Goal: Complete application form: Complete application form

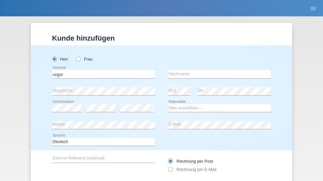
type input "ozgur"
click at [217, 70] on input "text" at bounding box center [219, 74] width 103 height 8
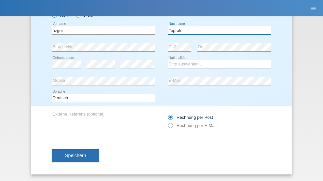
type input "Toprak"
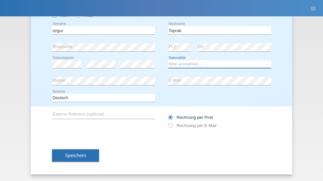
select select "TR"
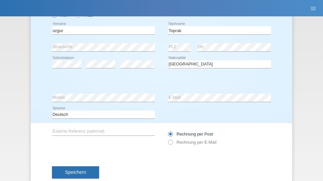
select select "C"
select select "26"
select select "03"
select select "1983"
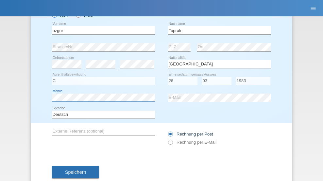
scroll to position [60, 0]
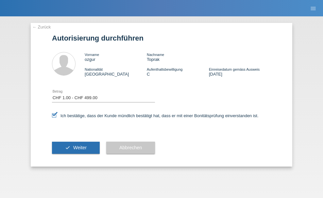
select select "1"
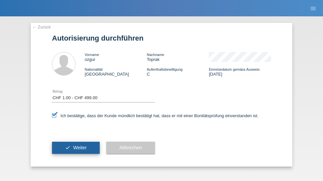
click at [76, 147] on span "Weiter" at bounding box center [79, 147] width 13 height 5
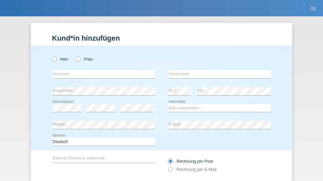
radio input "true"
click at [101, 70] on input "text" at bounding box center [103, 74] width 103 height 8
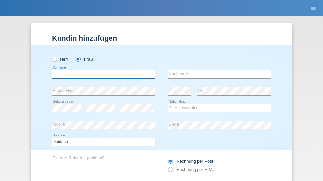
scroll to position [44, 0]
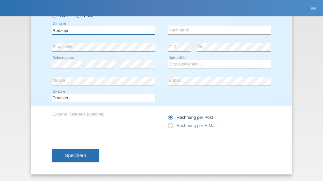
type input "Redzepi"
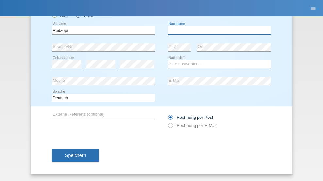
click at [217, 30] on input "text" at bounding box center [219, 30] width 103 height 8
type input "Semire"
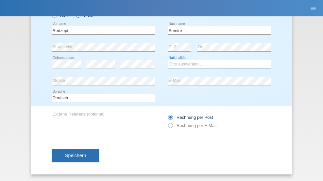
select select "CH"
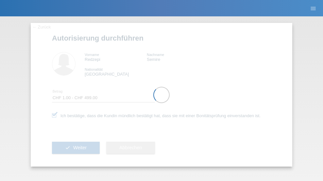
select select "1"
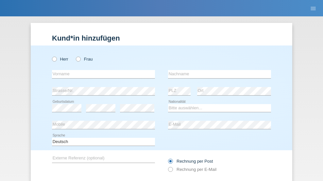
radio input "true"
click at [101, 70] on input "text" at bounding box center [103, 74] width 103 height 8
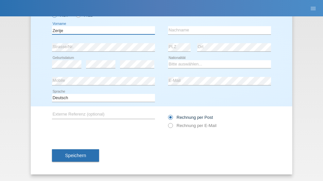
type input "Zerije"
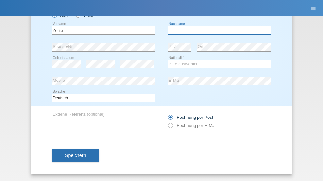
click at [217, 30] on input "text" at bounding box center [219, 30] width 103 height 8
type input "Ajdini"
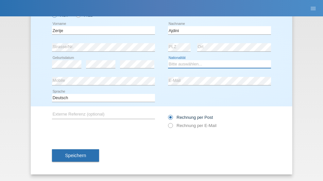
select select "CH"
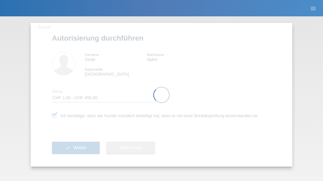
select select "1"
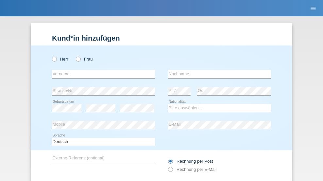
radio input "true"
click at [101, 70] on input "text" at bounding box center [103, 74] width 103 height 8
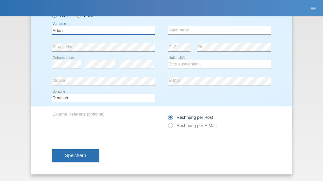
type input "Artan"
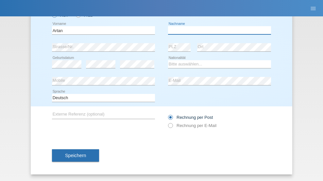
click at [217, 30] on input "text" at bounding box center [219, 30] width 103 height 8
type input "Ajdini"
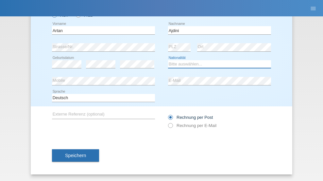
select select "RS"
select select "C"
select select "14"
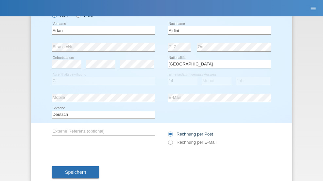
select select "04"
select select "1986"
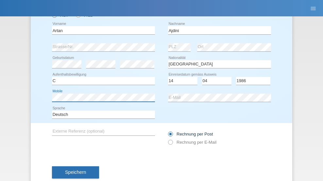
scroll to position [60, 0]
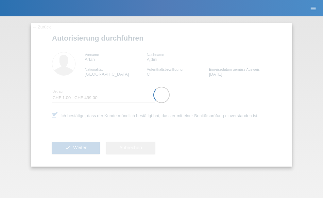
select select "1"
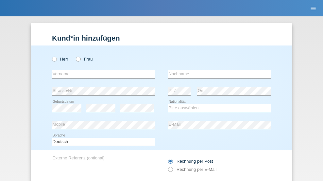
radio input "true"
click at [101, 70] on input "text" at bounding box center [103, 74] width 103 height 8
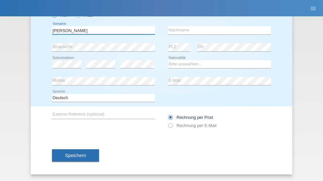
type input "Sascha"
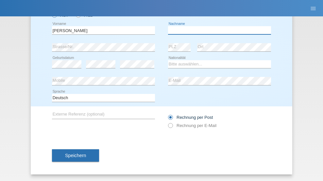
click at [217, 30] on input "text" at bounding box center [219, 30] width 103 height 8
type input "Müller"
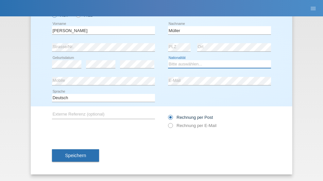
select select "AT"
select select "C"
select select "01"
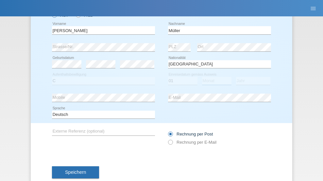
select select "02"
select select "2011"
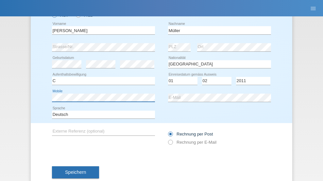
scroll to position [60, 0]
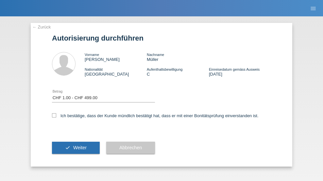
select select "1"
checkbox input "true"
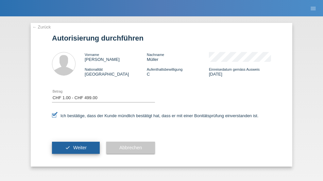
click at [76, 147] on span "Weiter" at bounding box center [79, 147] width 13 height 5
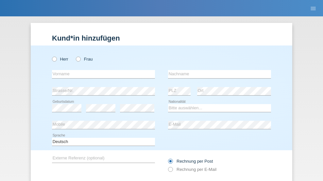
radio input "true"
click at [101, 70] on input "text" at bounding box center [103, 74] width 103 height 8
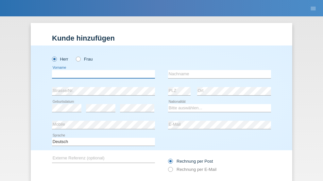
scroll to position [44, 0]
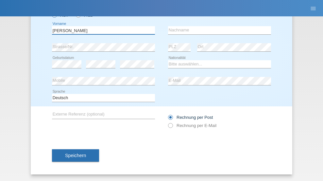
type input "[PERSON_NAME]"
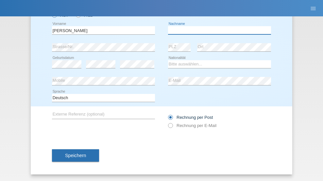
click at [217, 30] on input "text" at bounding box center [219, 30] width 103 height 8
type input "[PERSON_NAME]"
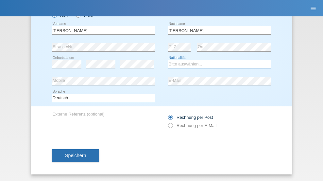
select select "CH"
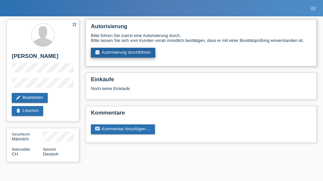
click at [123, 53] on link "assignment_turned_in Autorisierung durchführen" at bounding box center [123, 53] width 64 height 10
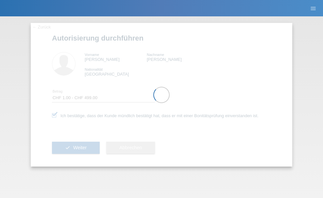
select select "1"
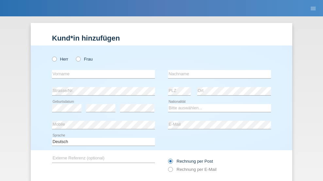
radio input "true"
click at [101, 70] on input "text" at bounding box center [103, 74] width 103 height 8
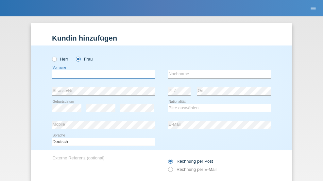
scroll to position [44, 0]
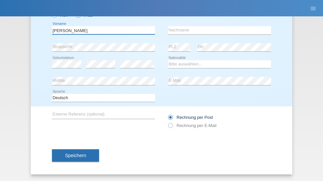
type input "laura"
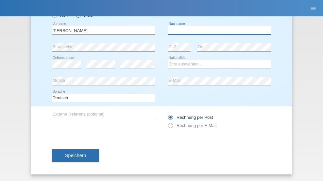
click at [217, 30] on input "text" at bounding box center [219, 30] width 103 height 8
type input "Zeaiter"
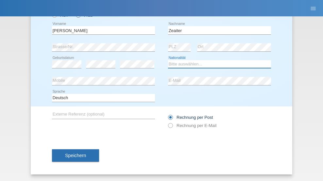
select select "IT"
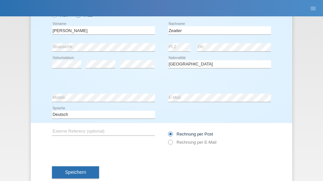
select select "C"
select select "17"
select select "09"
select select "2021"
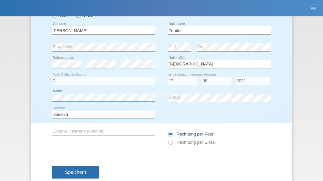
scroll to position [60, 0]
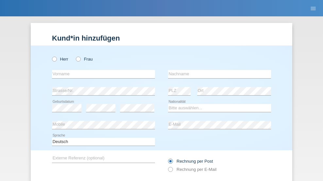
radio input "true"
click at [101, 70] on input "text" at bounding box center [103, 74] width 103 height 8
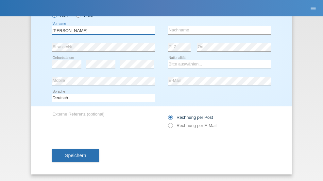
type input "[PERSON_NAME]"
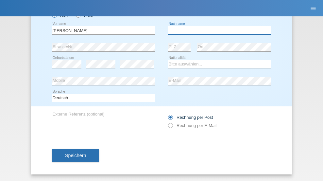
click at [217, 30] on input "text" at bounding box center [219, 30] width 103 height 8
type input "[PERSON_NAME]"
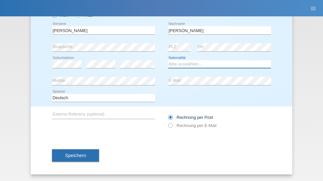
select select "IT"
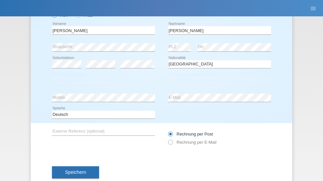
select select "C"
select select "22"
select select "02"
select select "2019"
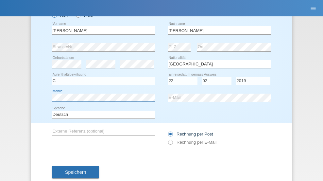
scroll to position [60, 0]
